Goal: Information Seeking & Learning: Find contact information

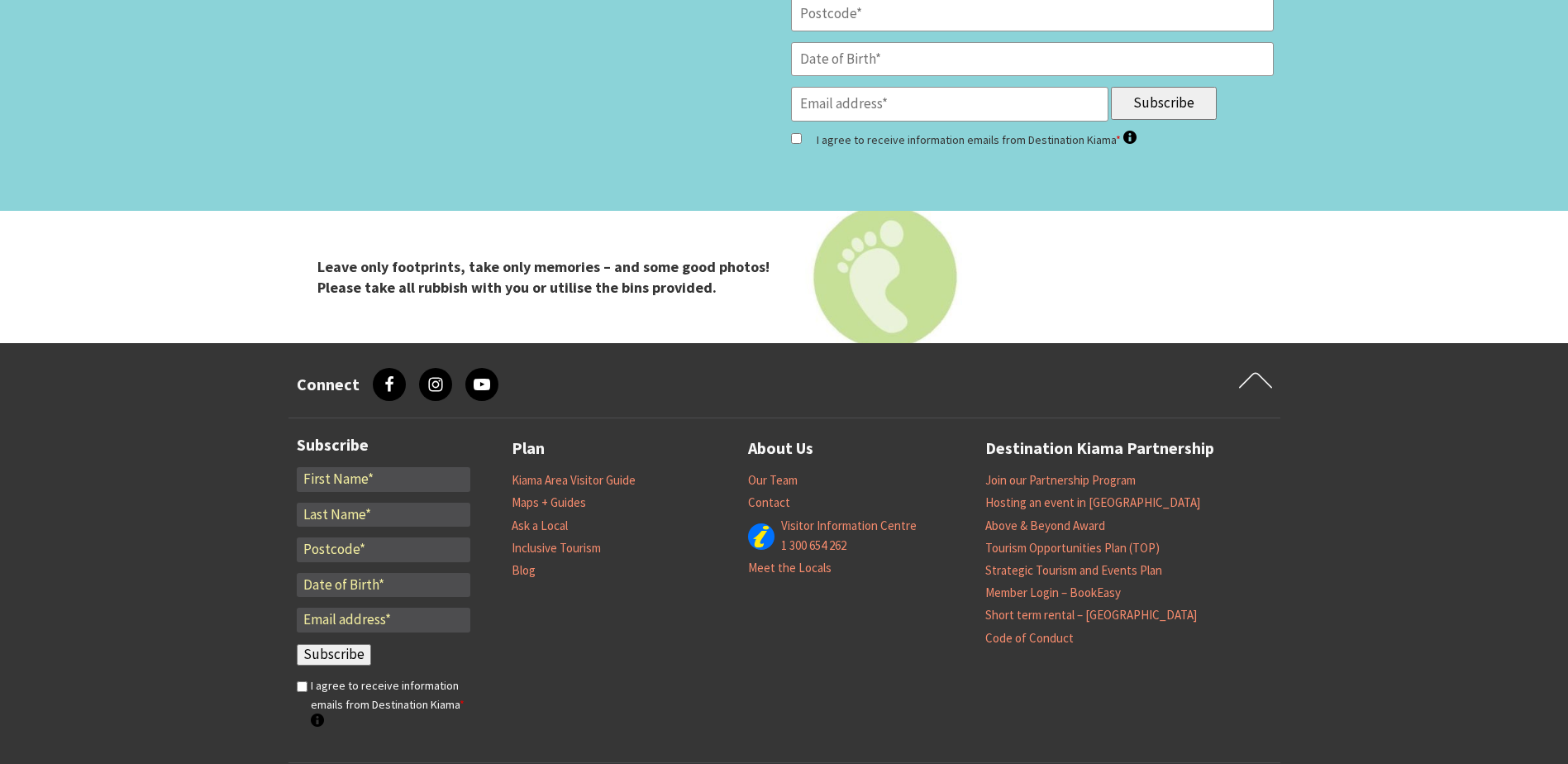
scroll to position [5127, 0]
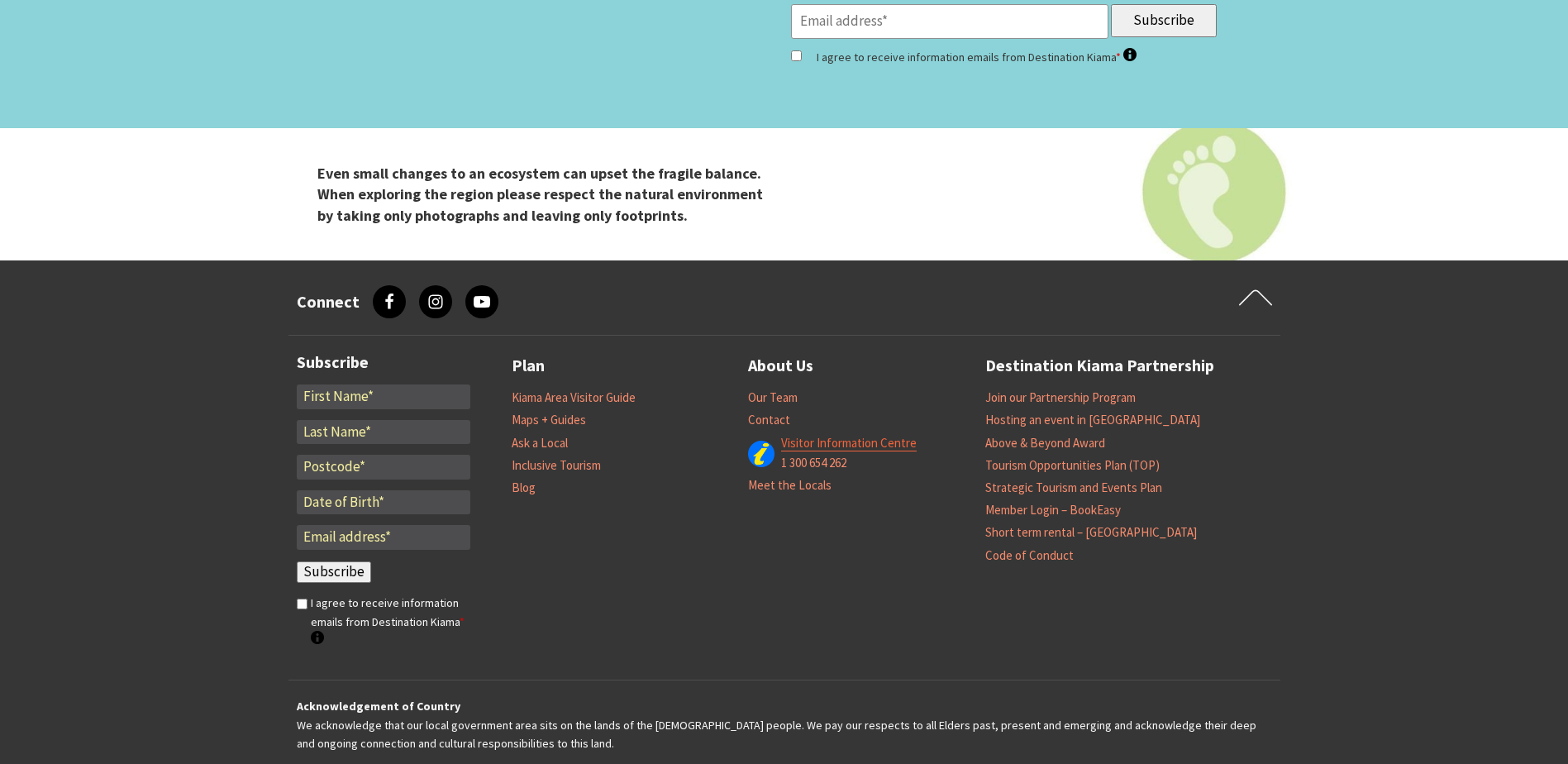
click at [840, 440] on link "Visitor Information Centre" at bounding box center [849, 442] width 135 height 16
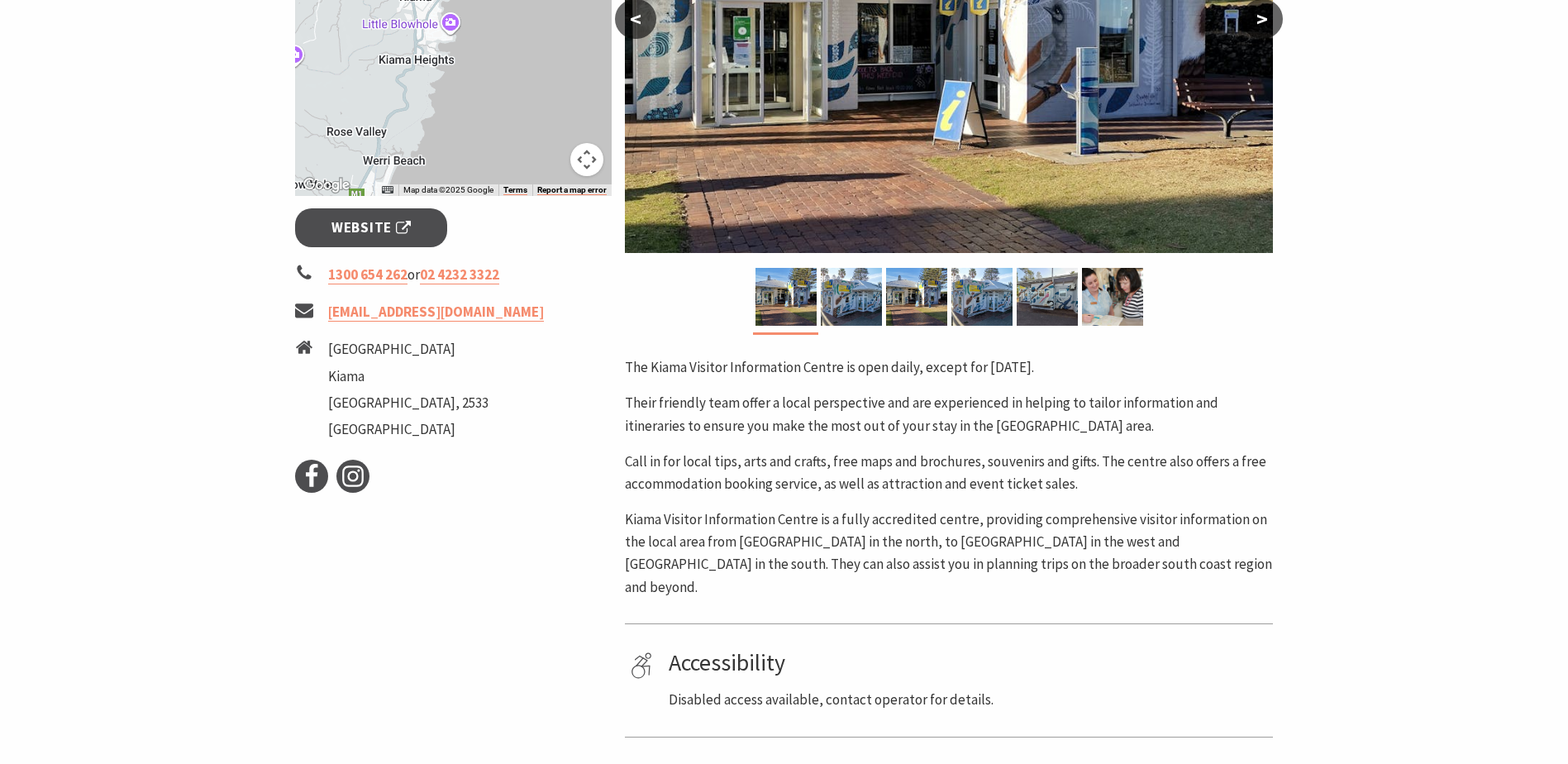
scroll to position [496, 0]
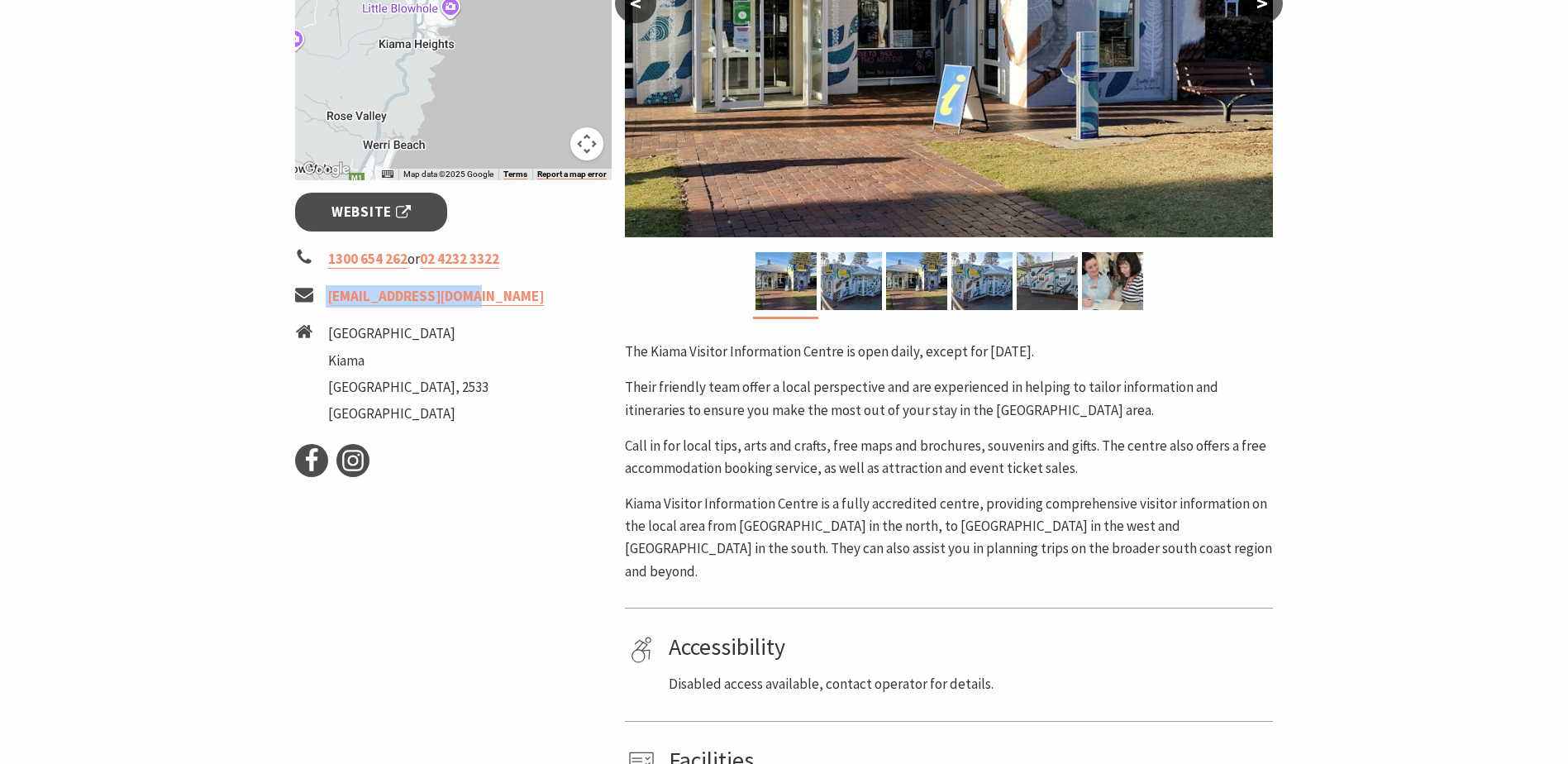
drag, startPoint x: 488, startPoint y: 298, endPoint x: 325, endPoint y: 299, distance: 163.0
click at [325, 299] on li "[EMAIL_ADDRESS][DOMAIN_NAME]" at bounding box center [454, 297] width 317 height 22
copy li "[EMAIL_ADDRESS][DOMAIN_NAME]"
